Goal: Transaction & Acquisition: Purchase product/service

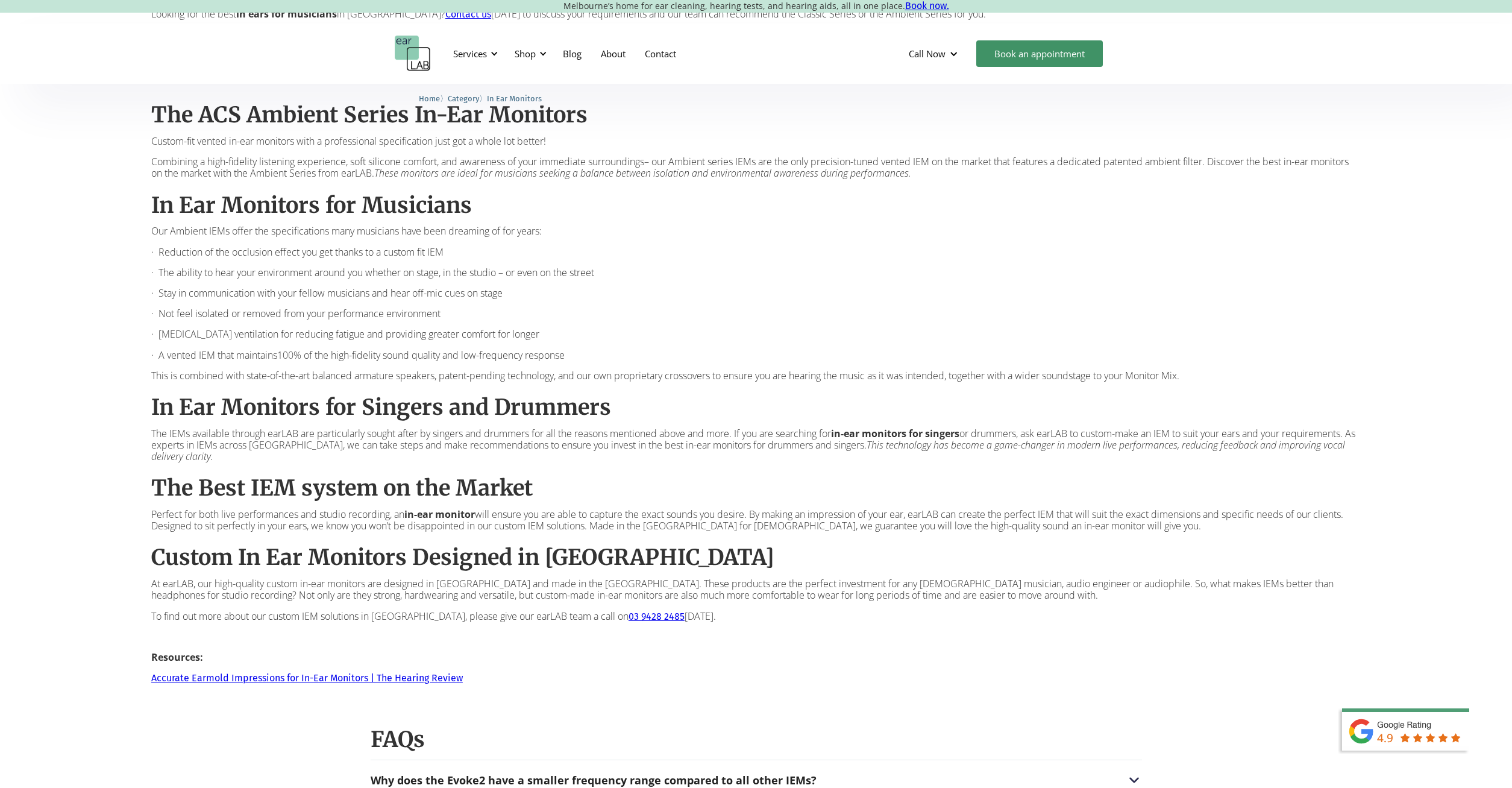
scroll to position [738, 0]
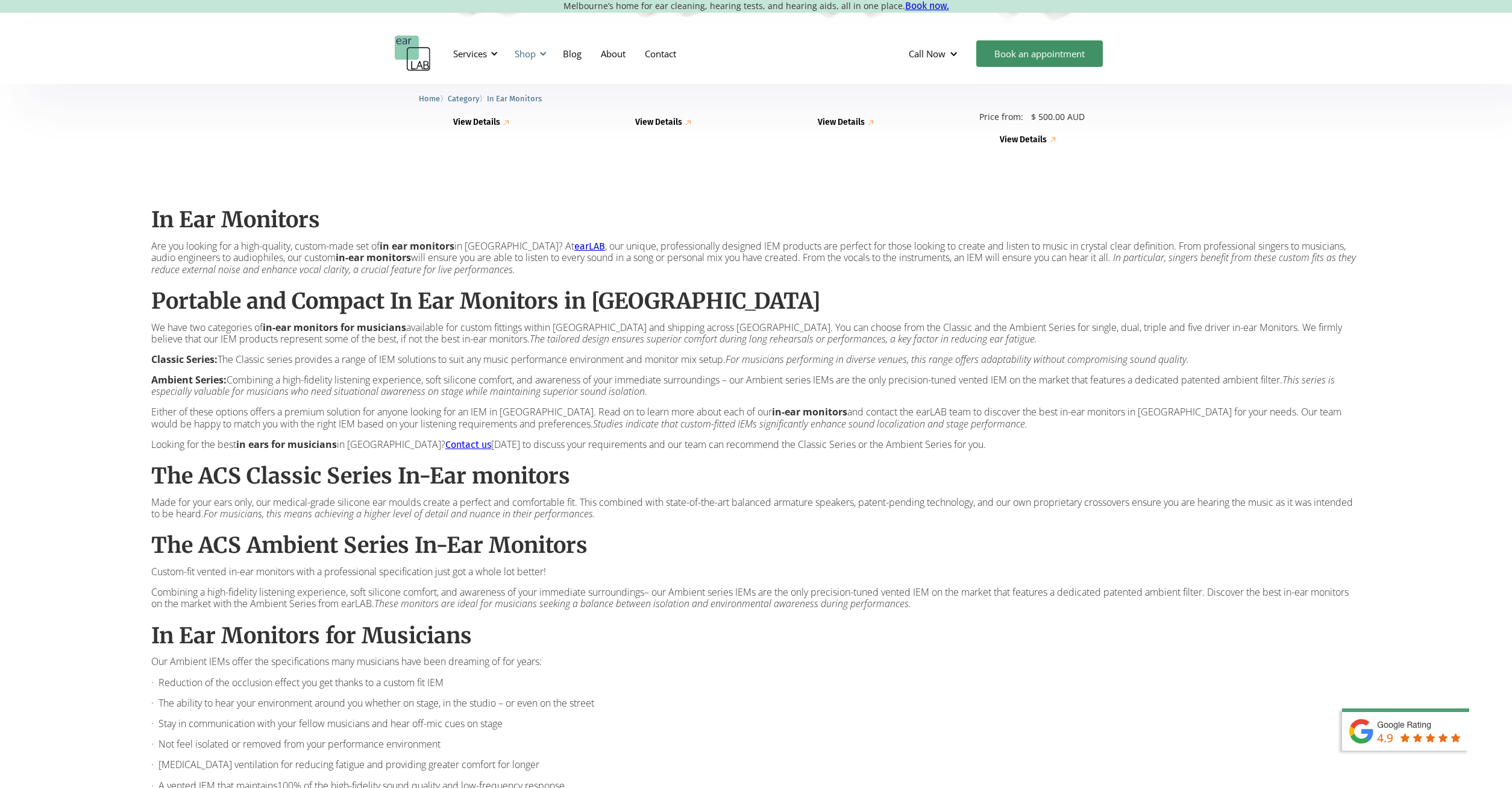
click at [529, 48] on div "Shop" at bounding box center [525, 53] width 21 height 12
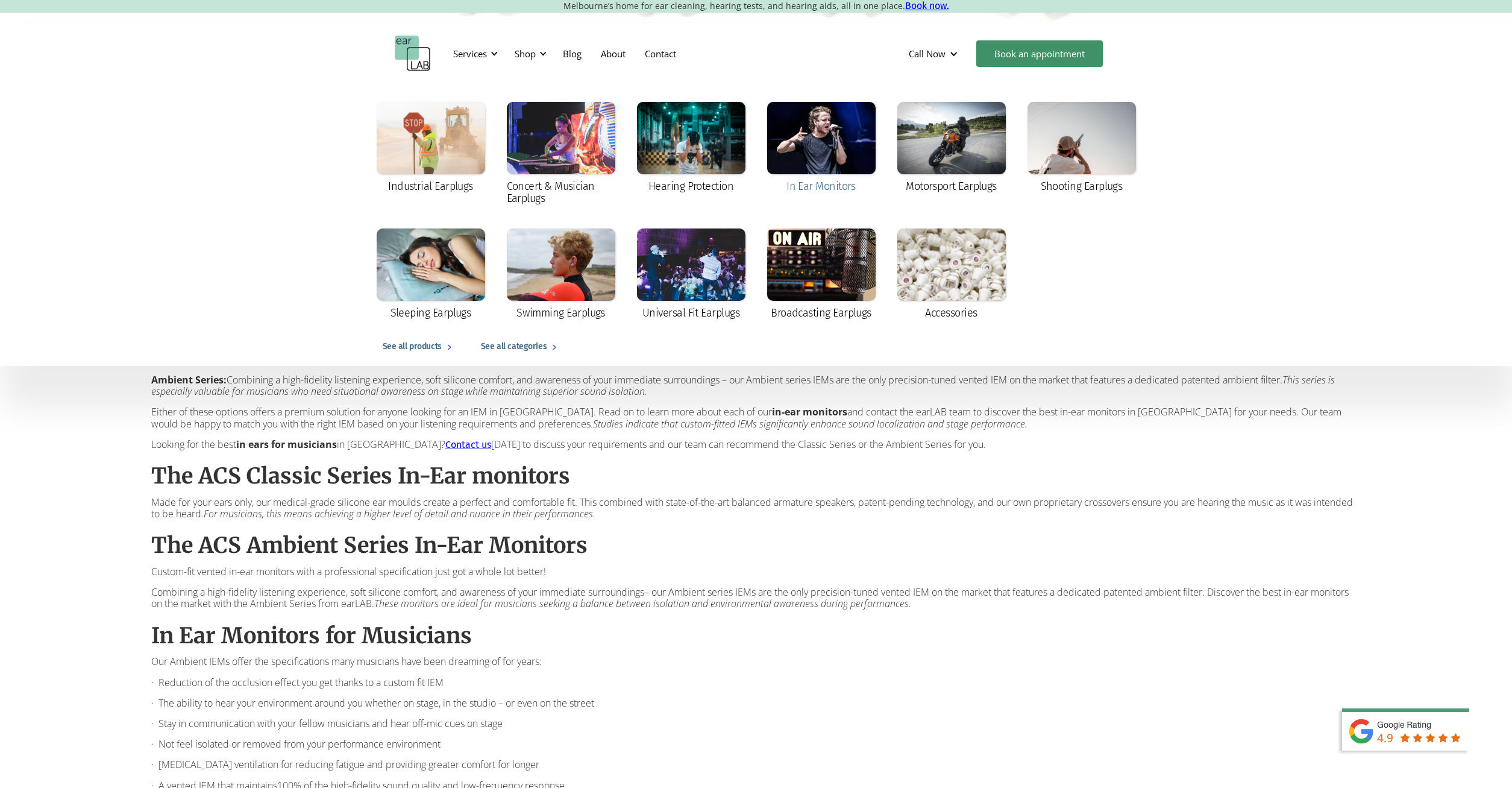
click at [834, 184] on div "In Ear Monitors" at bounding box center [821, 186] width 69 height 12
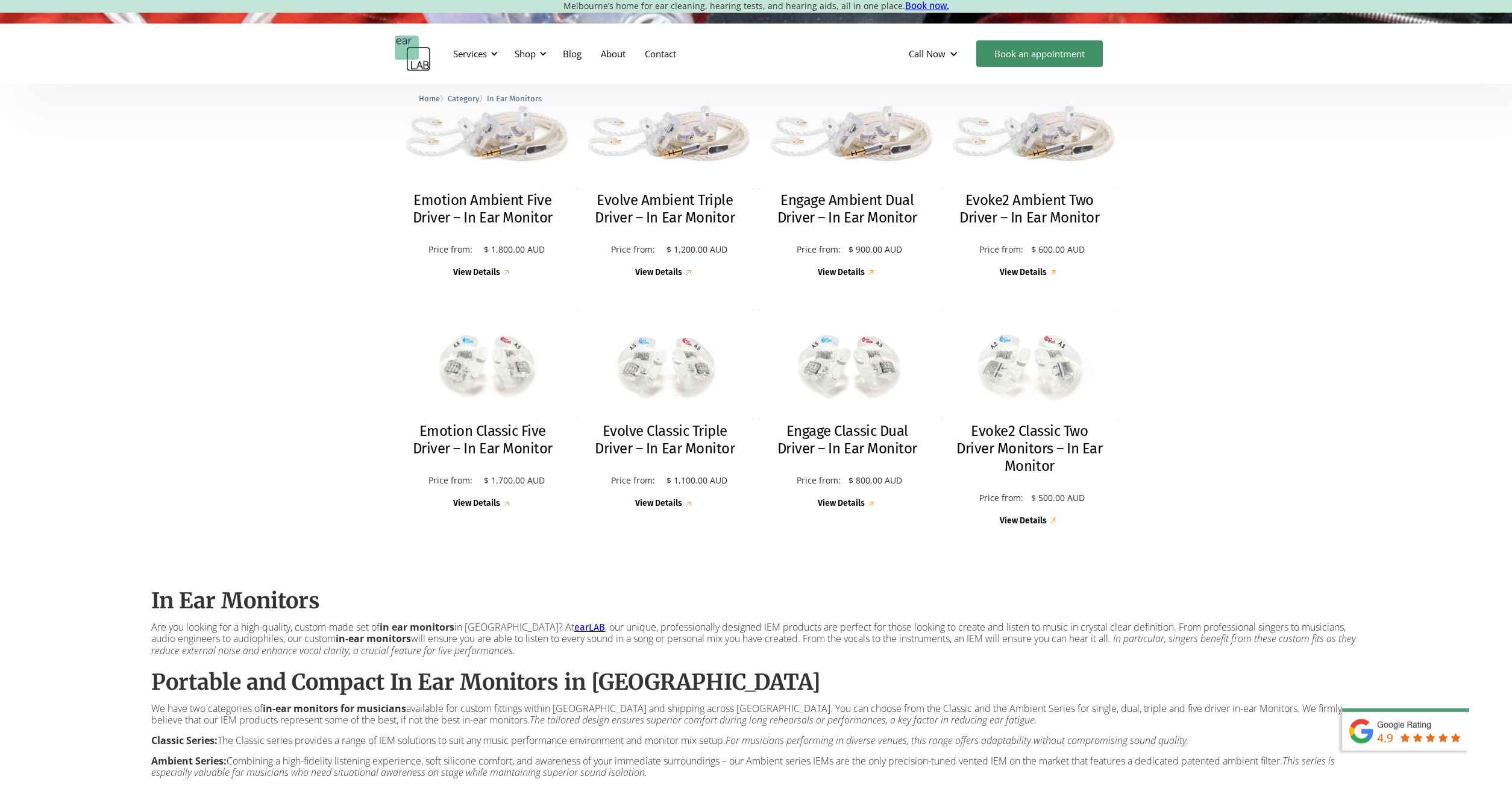
scroll to position [184, 0]
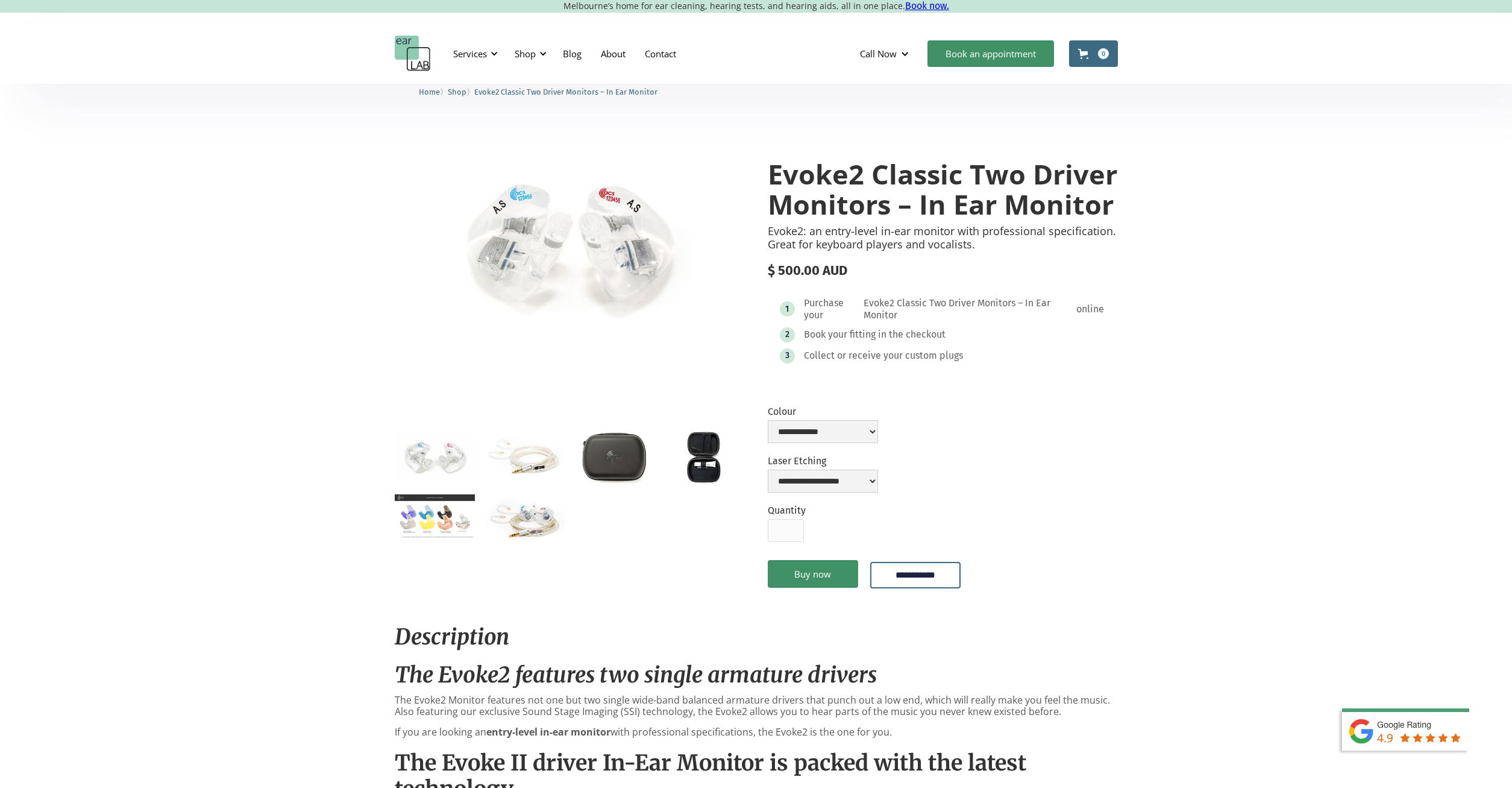
click at [415, 466] on img "open lightbox" at bounding box center [435, 457] width 80 height 51
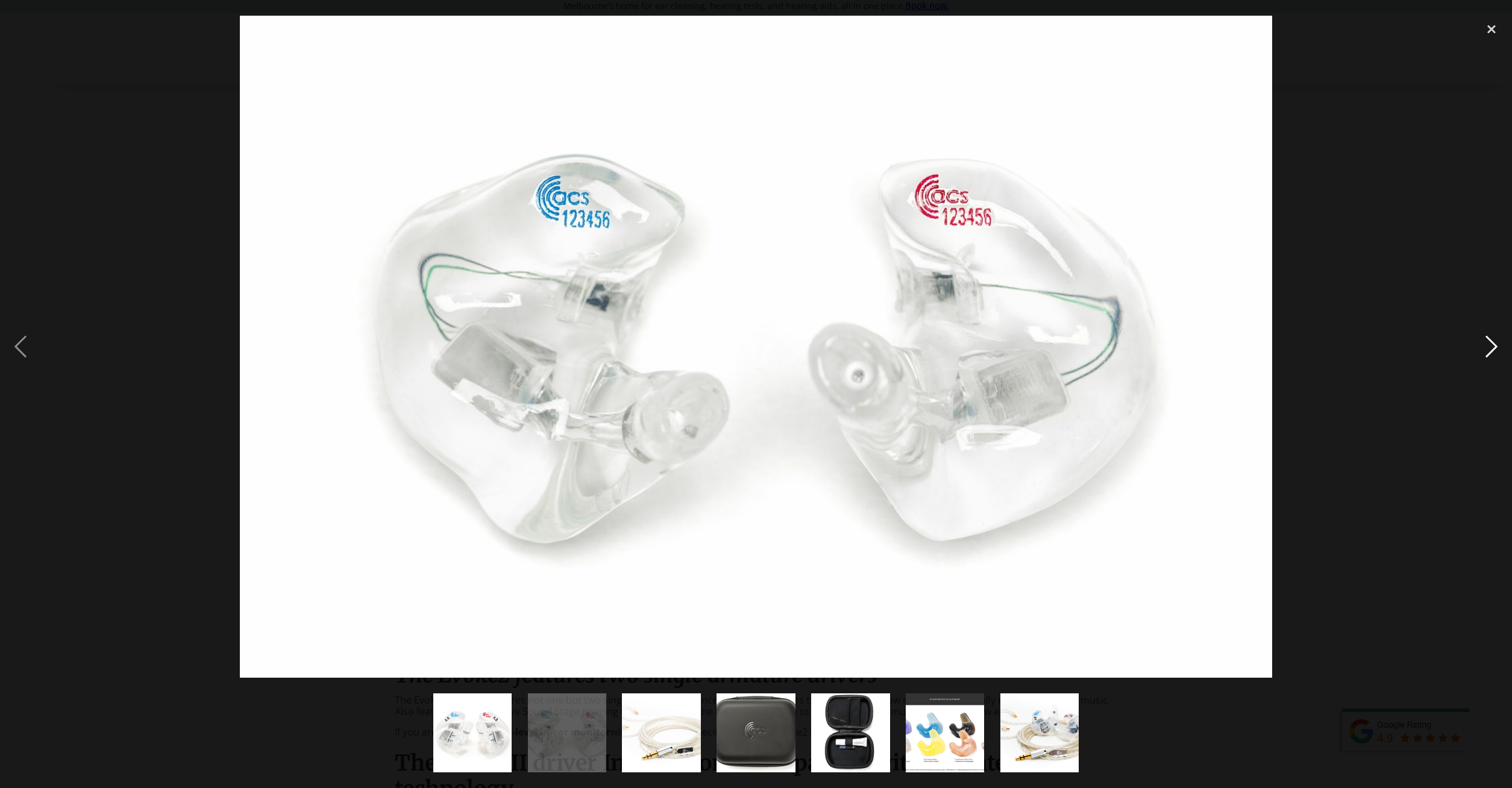
click at [1487, 343] on div "next image" at bounding box center [1491, 347] width 41 height 662
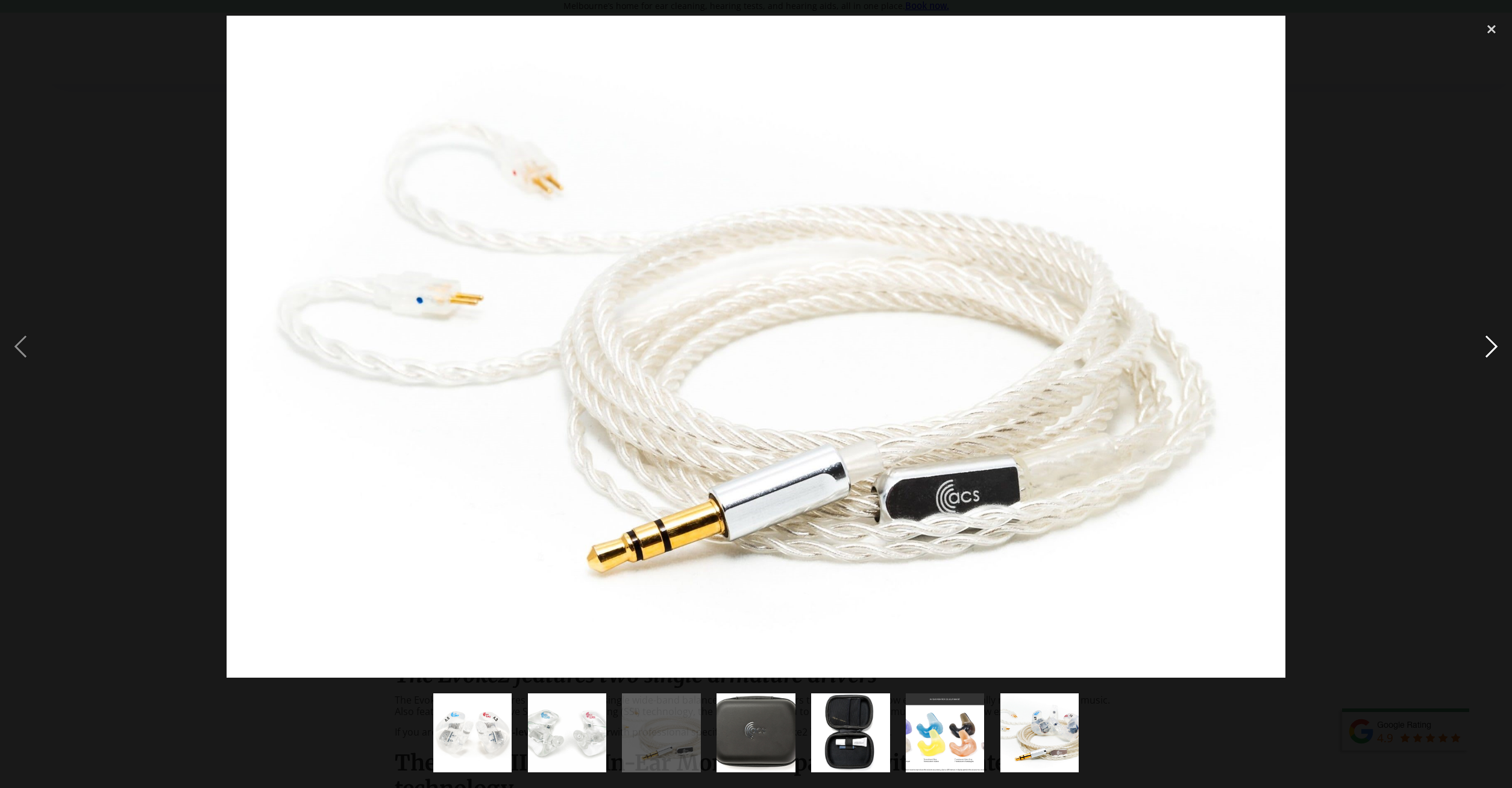
click at [1487, 343] on div "next image" at bounding box center [1491, 347] width 41 height 662
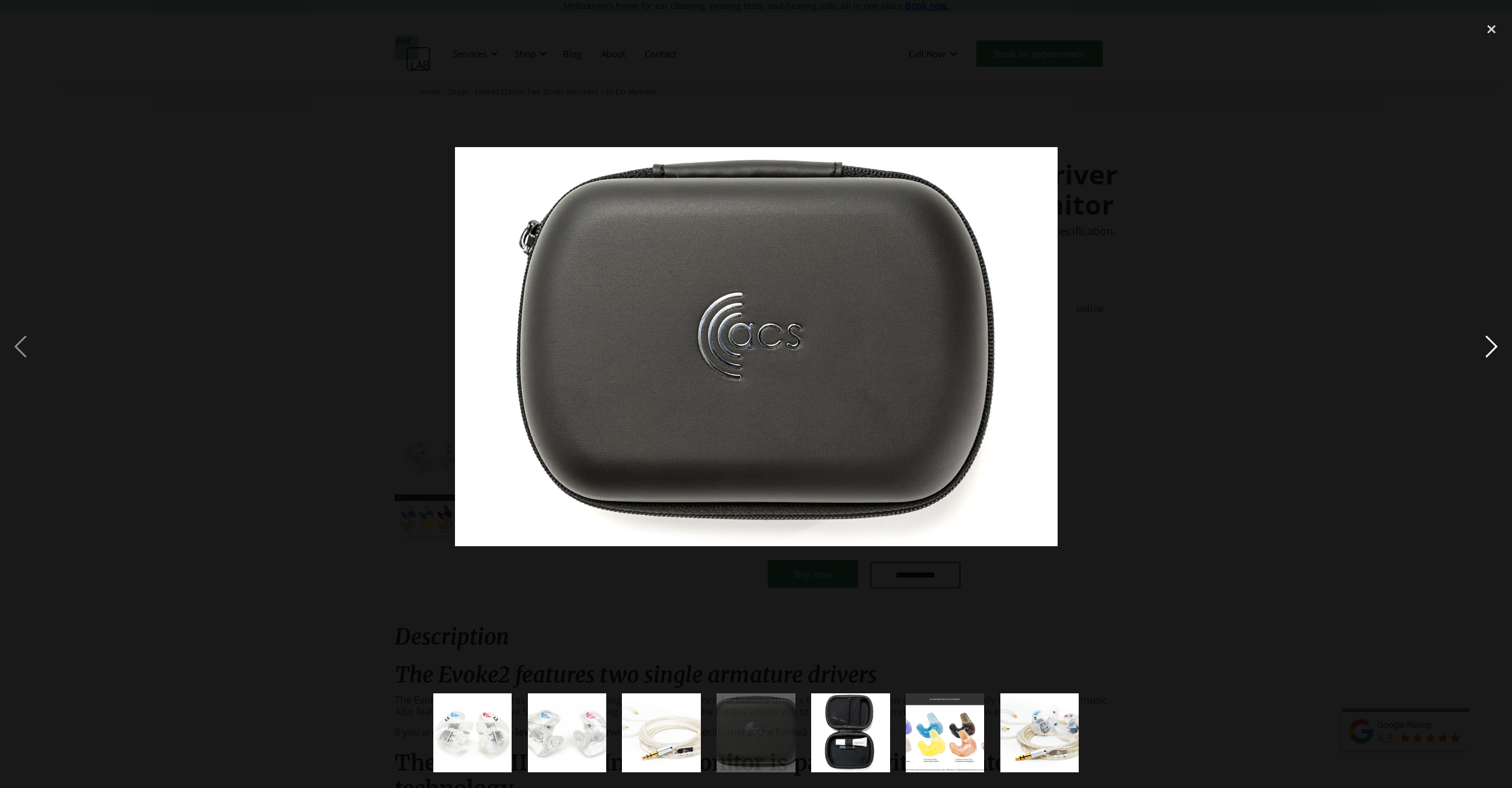
click at [1487, 343] on div "next image" at bounding box center [1491, 347] width 41 height 662
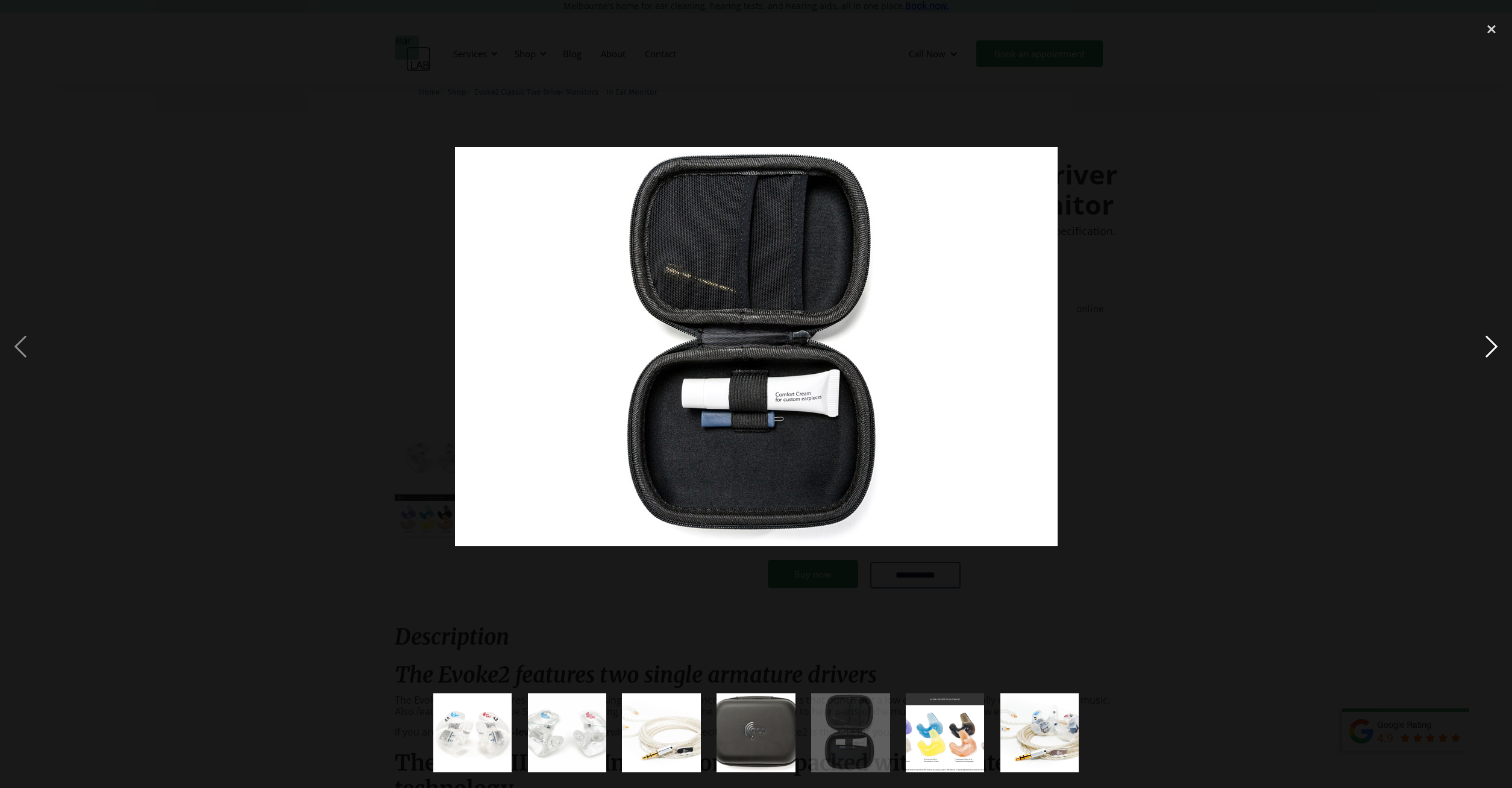
click at [1487, 343] on div "next image" at bounding box center [1491, 347] width 41 height 662
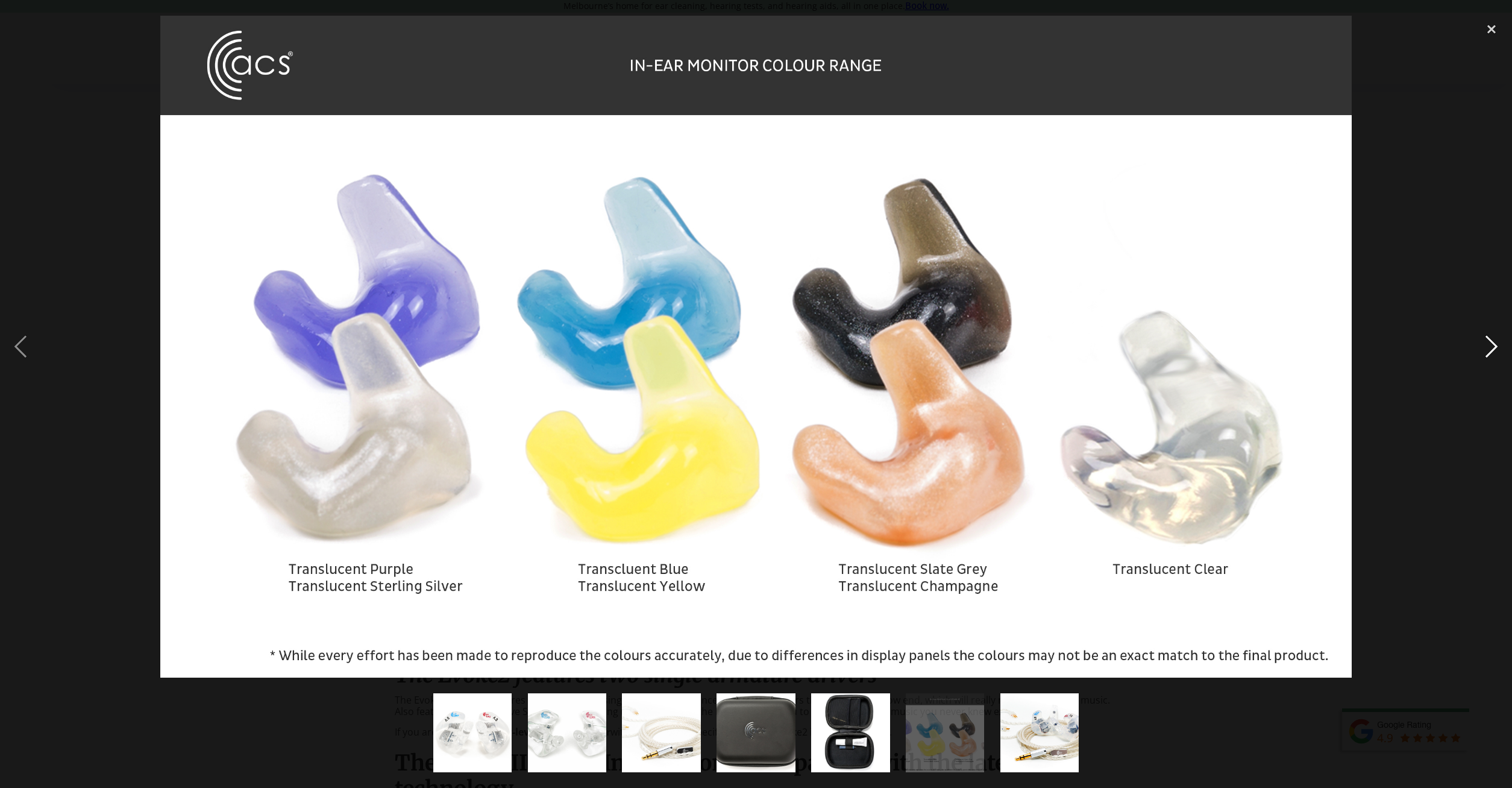
click at [1487, 343] on div "next image" at bounding box center [1491, 347] width 41 height 662
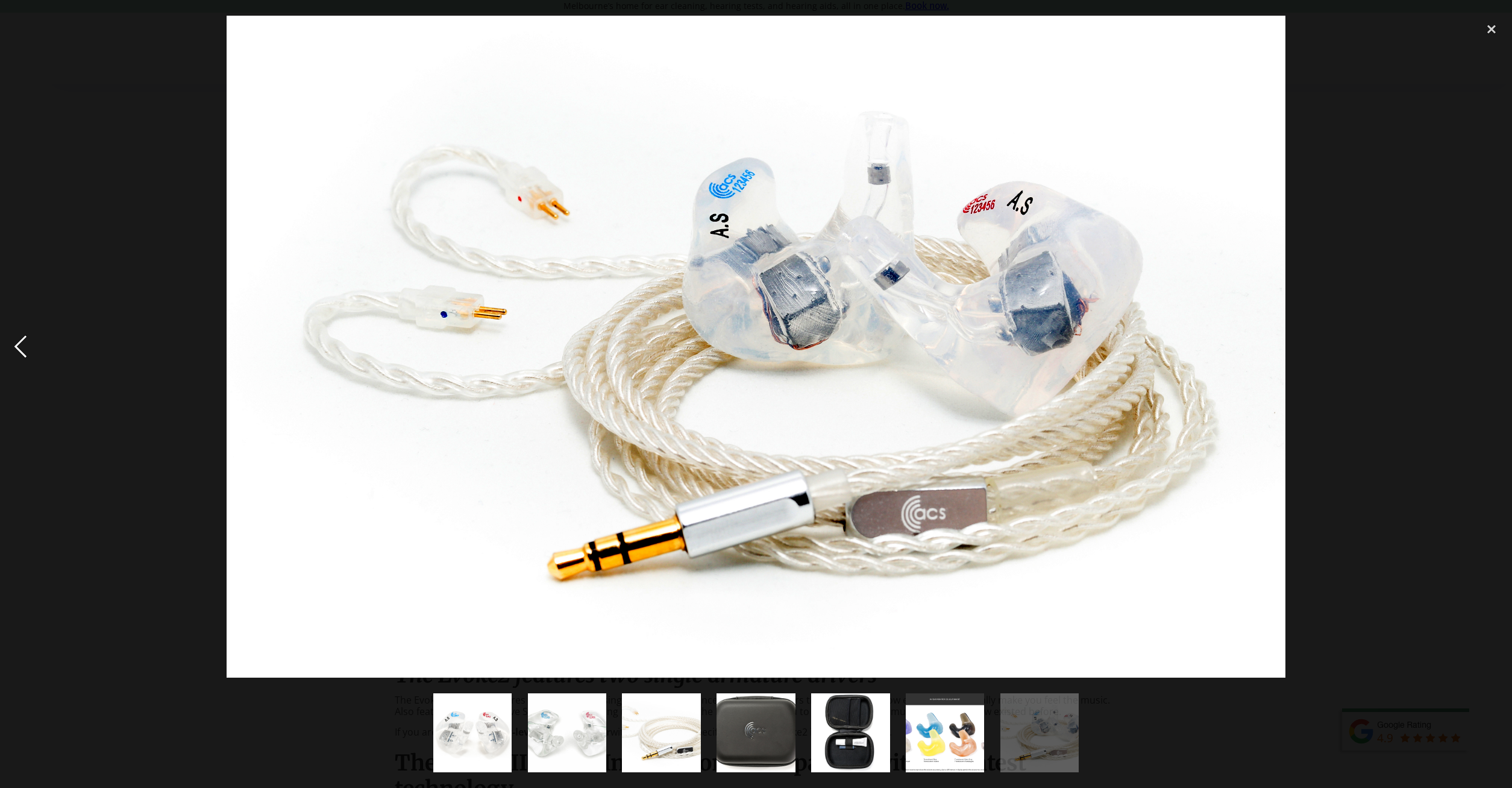
click at [26, 340] on div "previous image" at bounding box center [21, 347] width 41 height 662
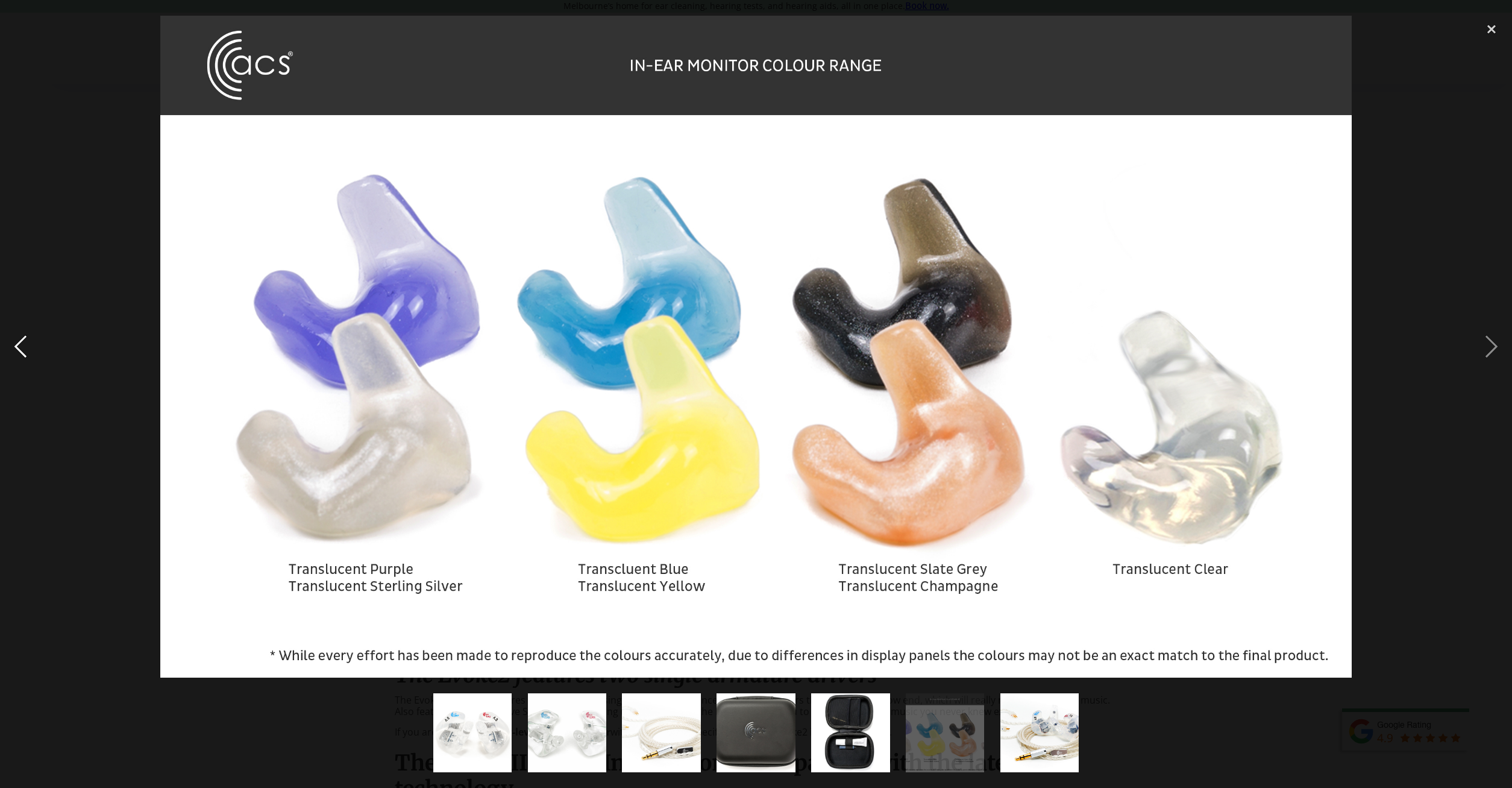
click at [26, 340] on div "previous image" at bounding box center [21, 347] width 41 height 662
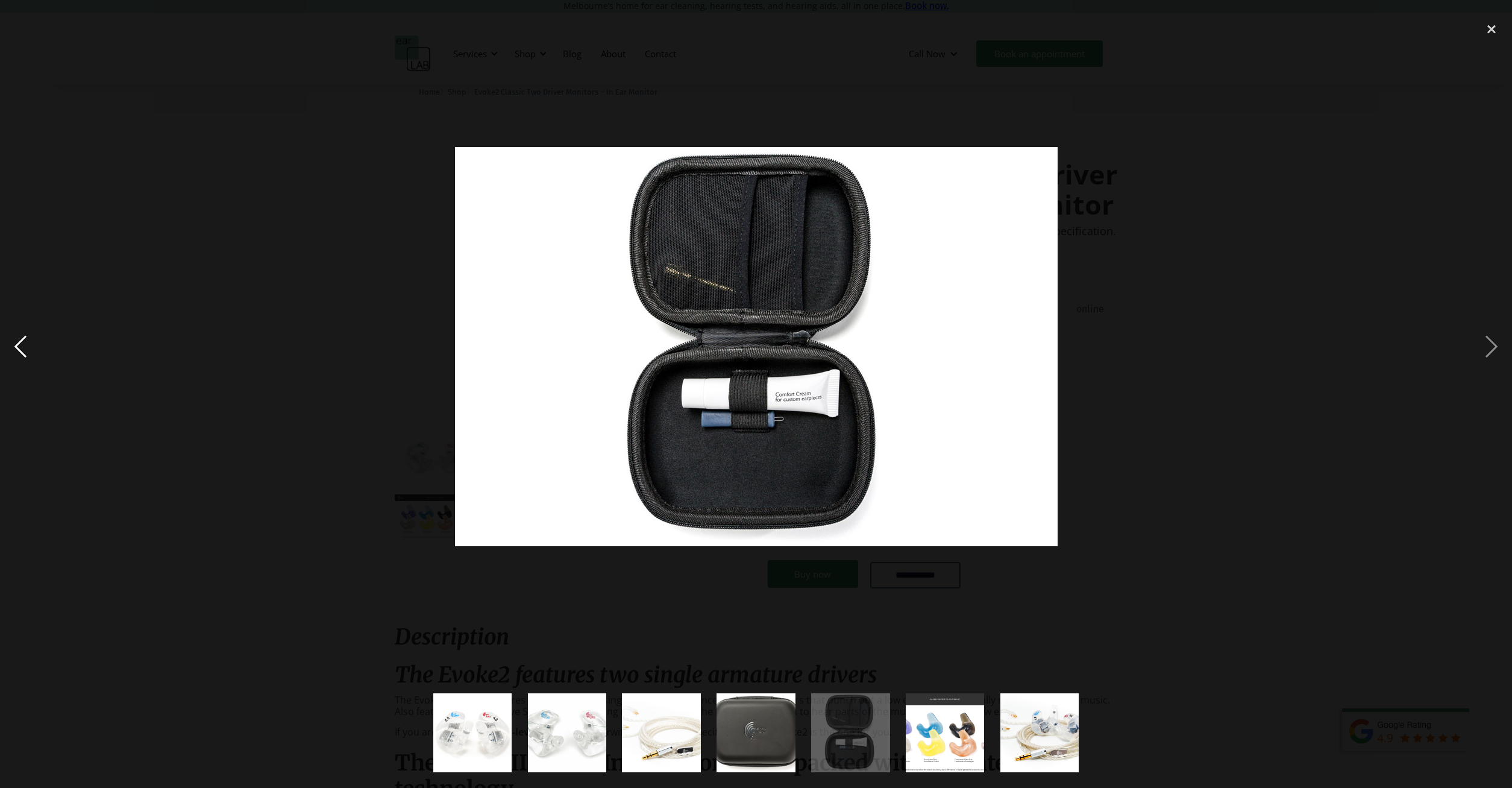
click at [26, 340] on div "previous image" at bounding box center [21, 347] width 41 height 662
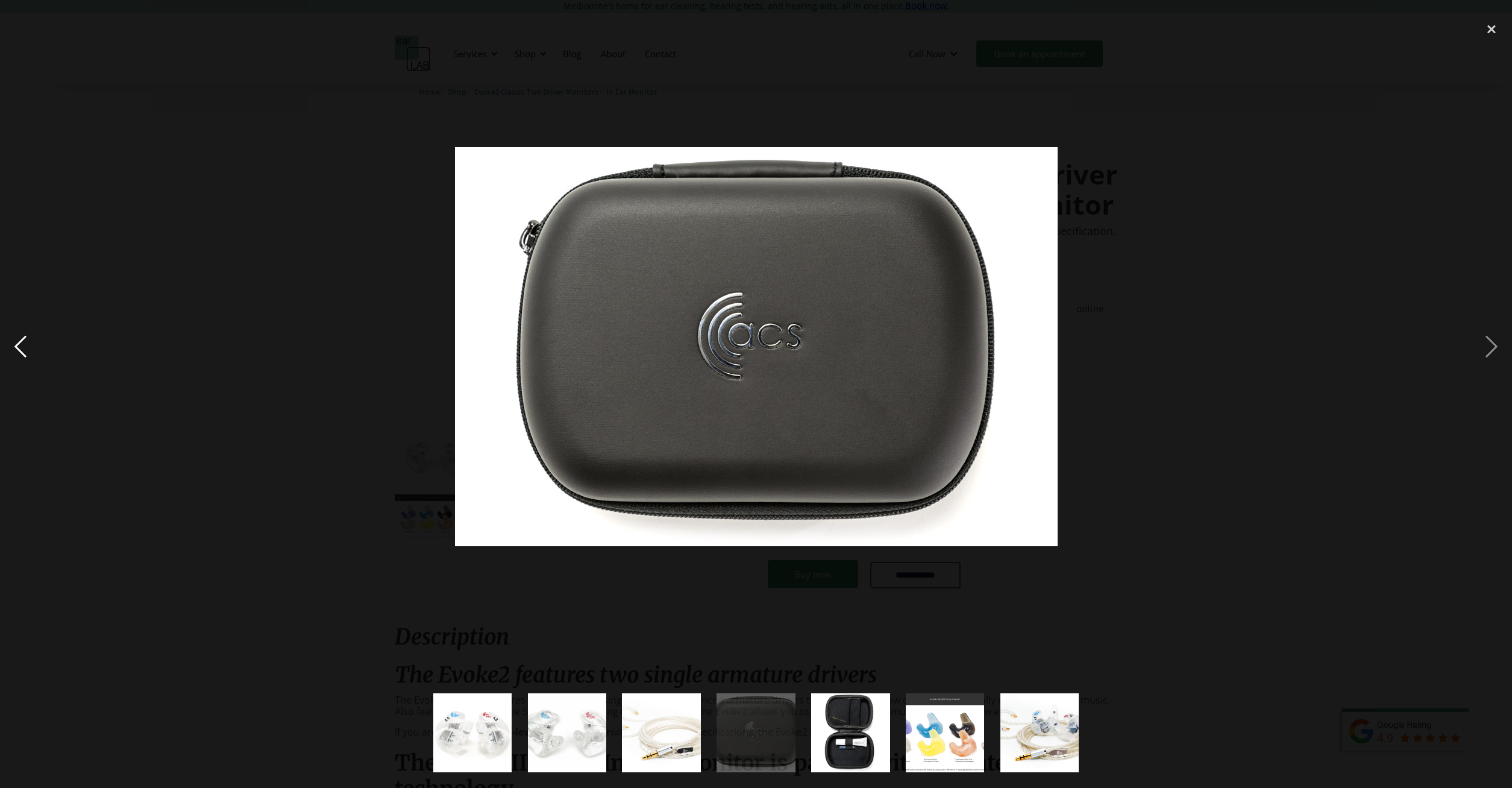
click at [26, 340] on div "previous image" at bounding box center [21, 347] width 41 height 662
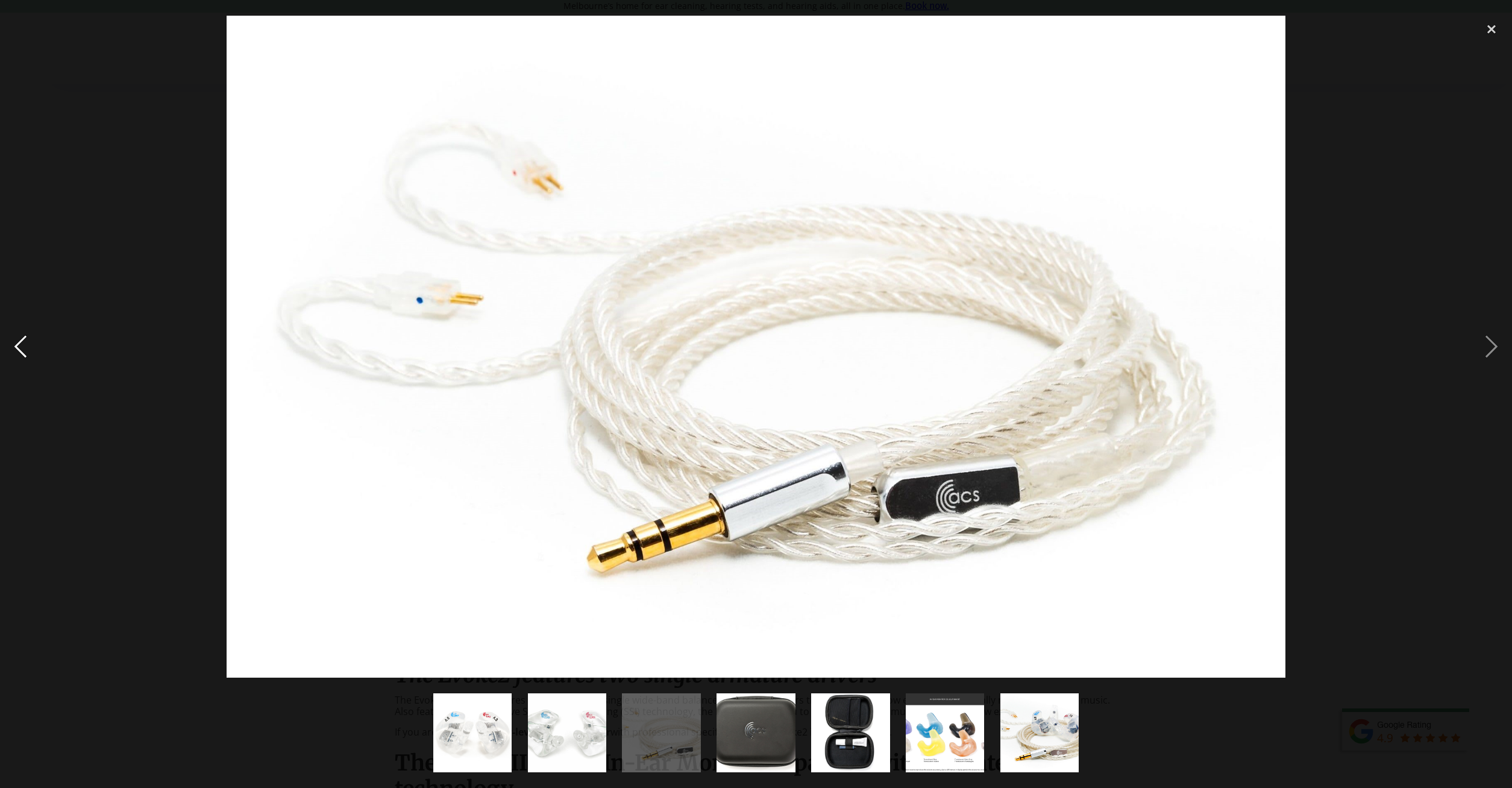
click at [26, 340] on div "previous image" at bounding box center [21, 347] width 41 height 662
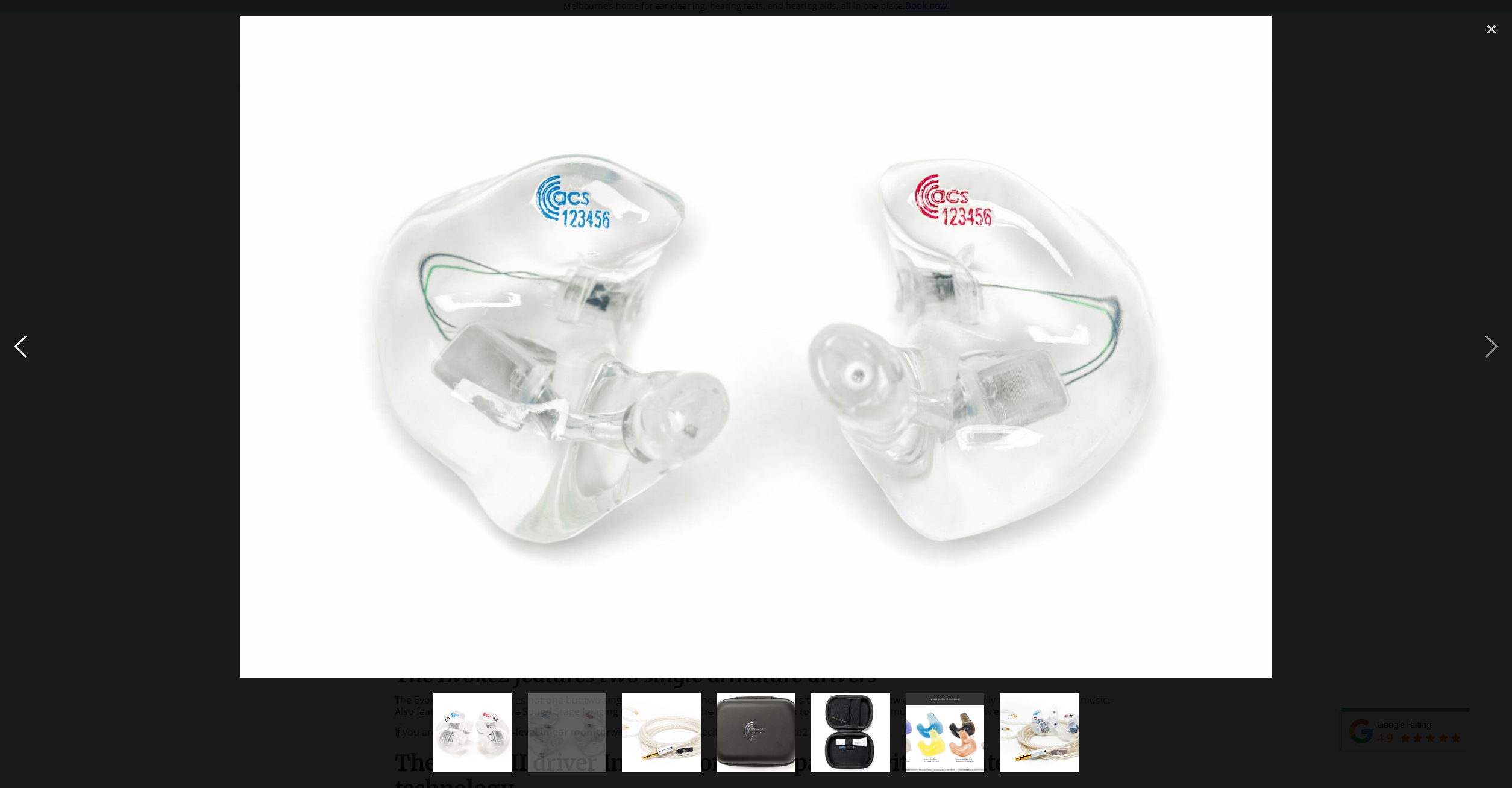
click at [26, 340] on div "previous image" at bounding box center [21, 347] width 41 height 662
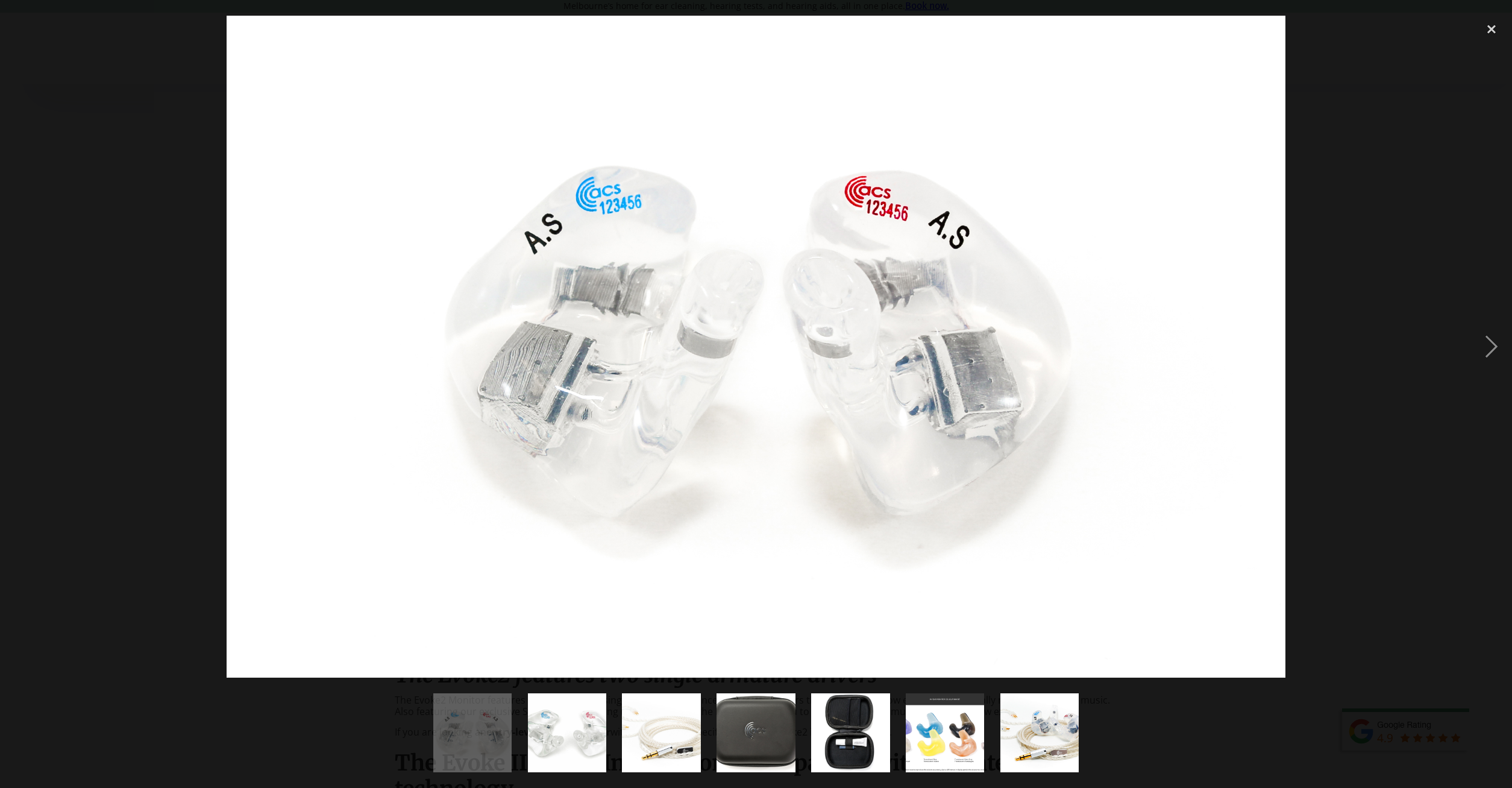
click at [969, 755] on img "show item 6 of 7" at bounding box center [944, 733] width 142 height 79
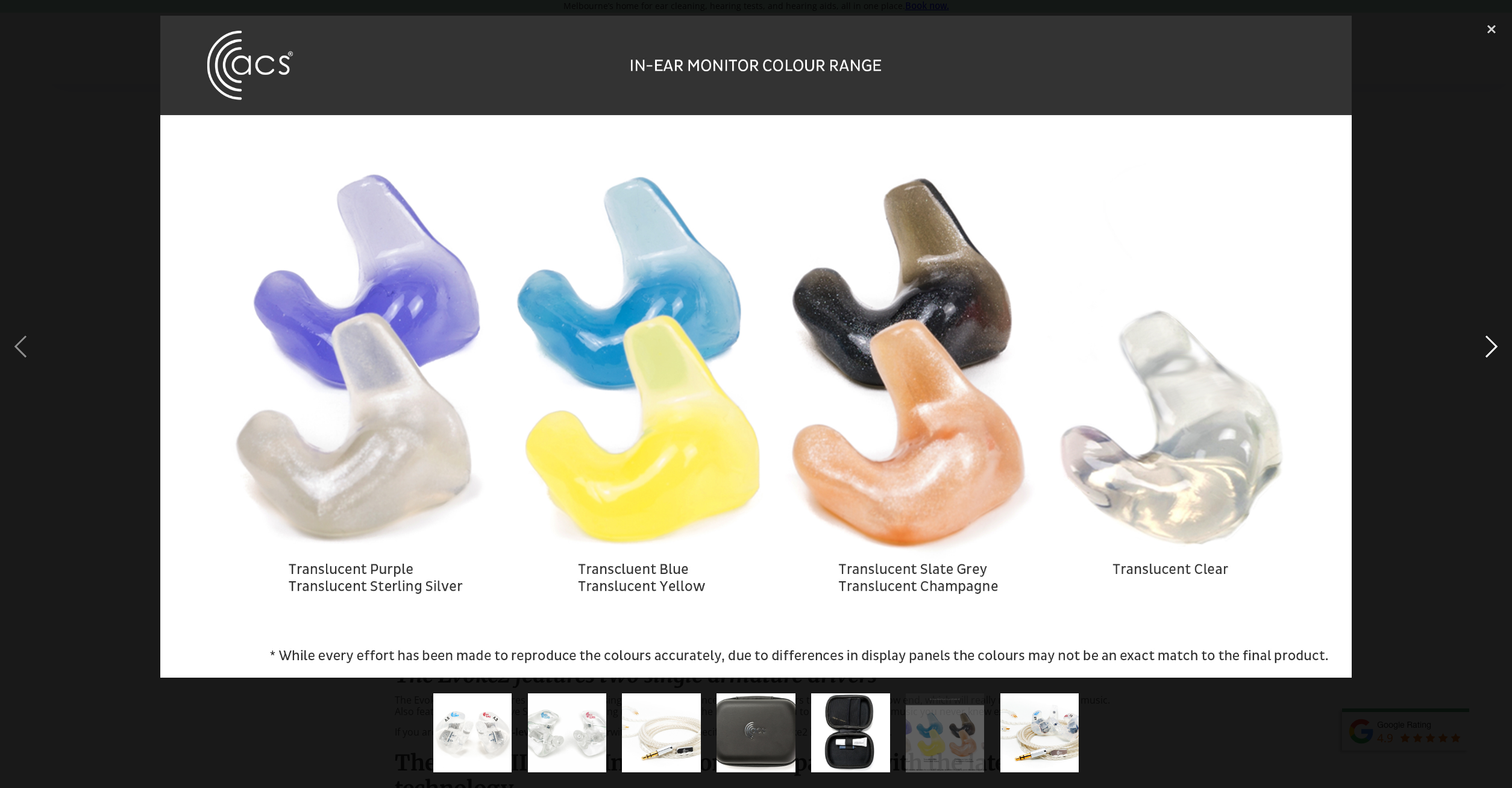
click at [1479, 427] on div "next image" at bounding box center [1491, 347] width 41 height 662
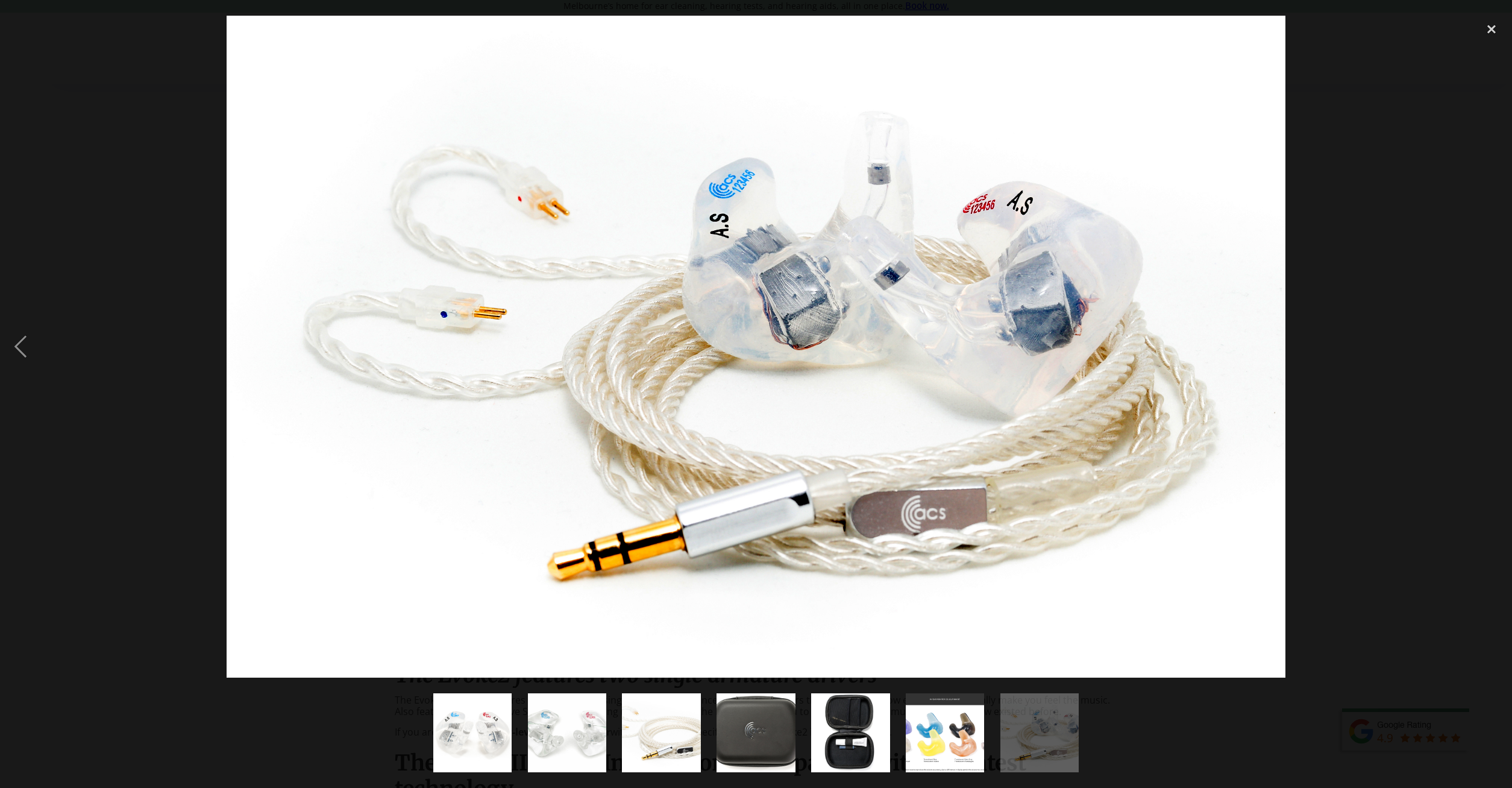
click at [1415, 447] on div at bounding box center [756, 347] width 1512 height 662
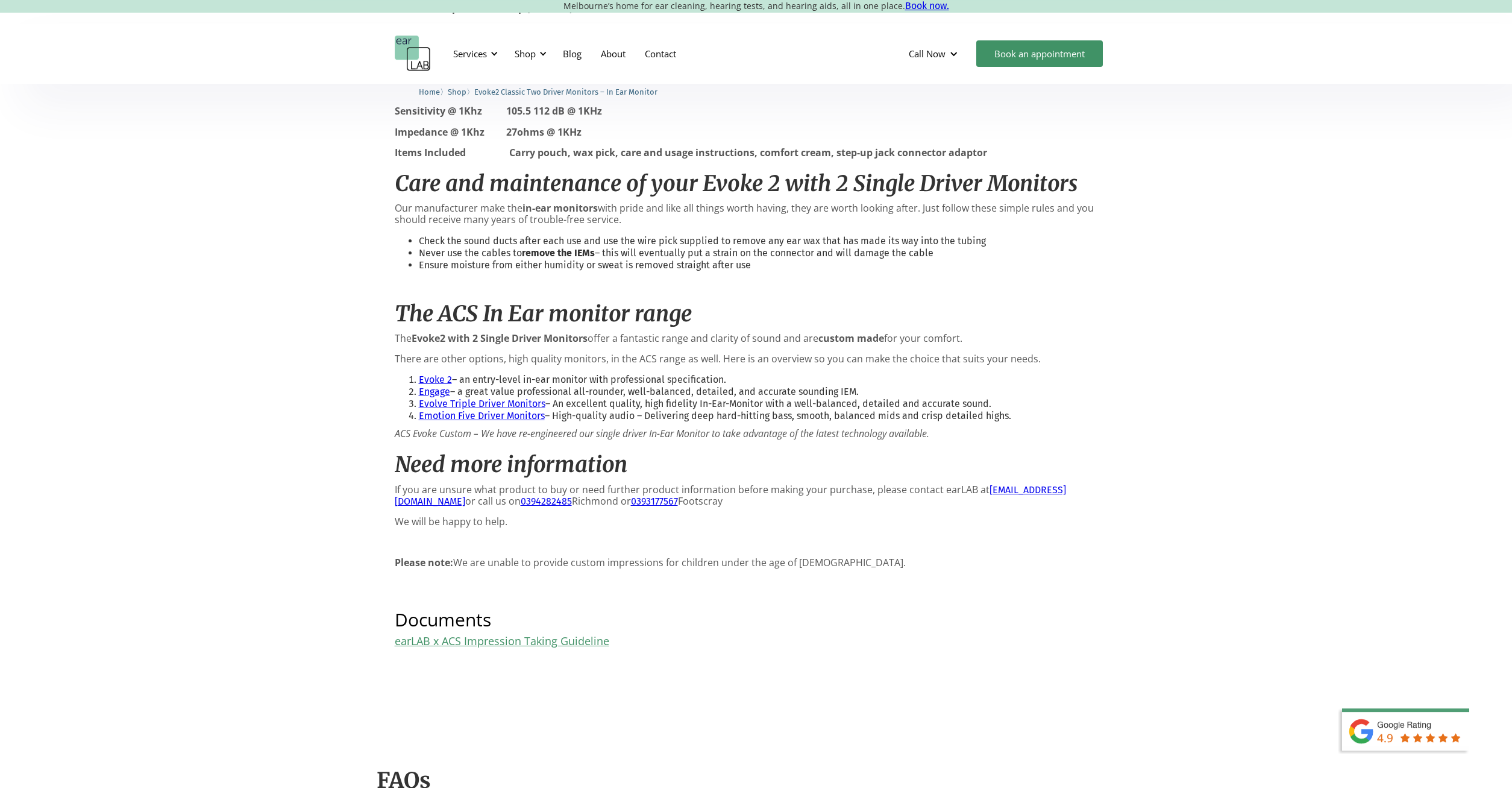
scroll to position [1415, 0]
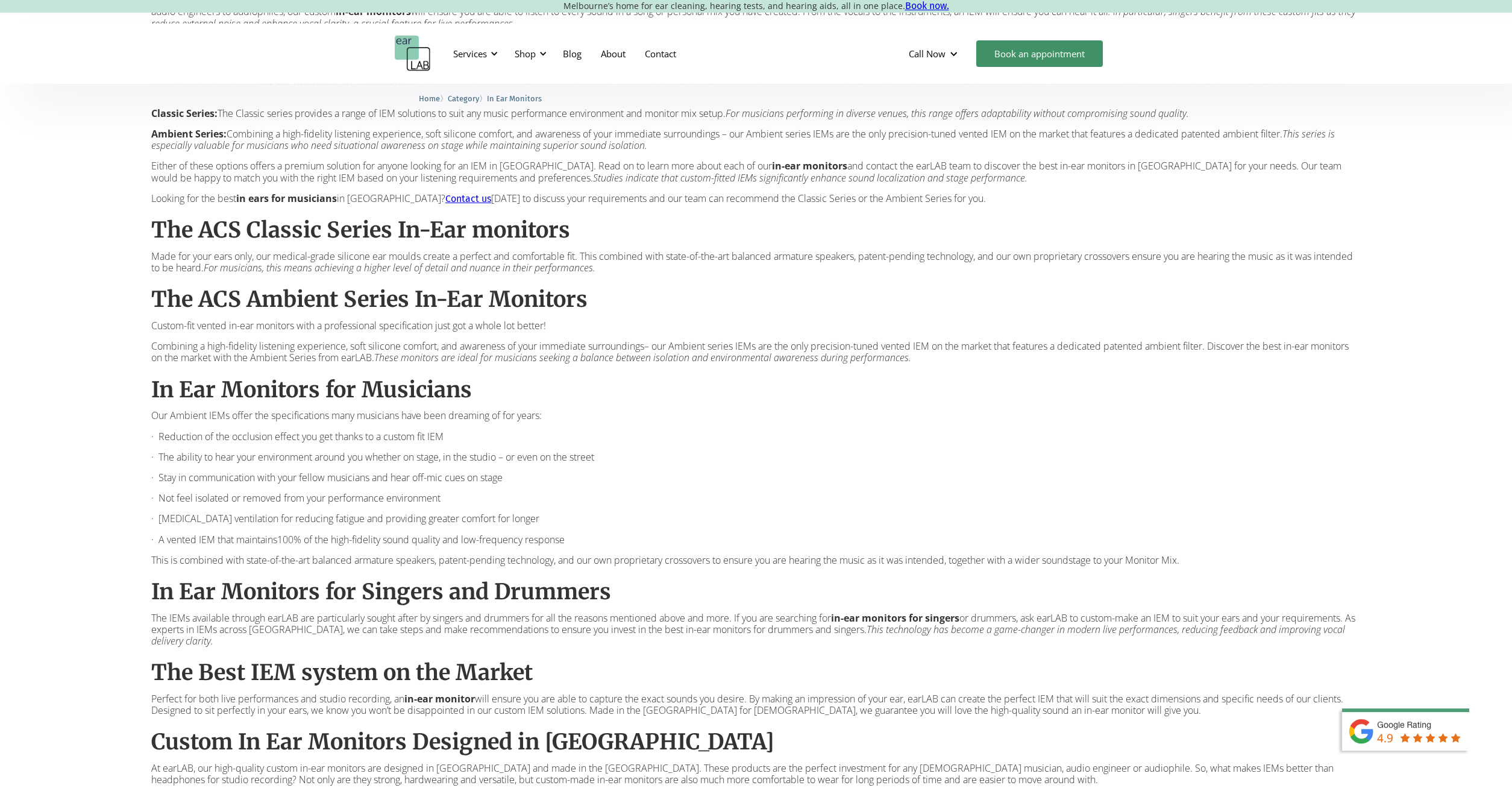
scroll to position [738, 0]
